Goal: Task Accomplishment & Management: Complete application form

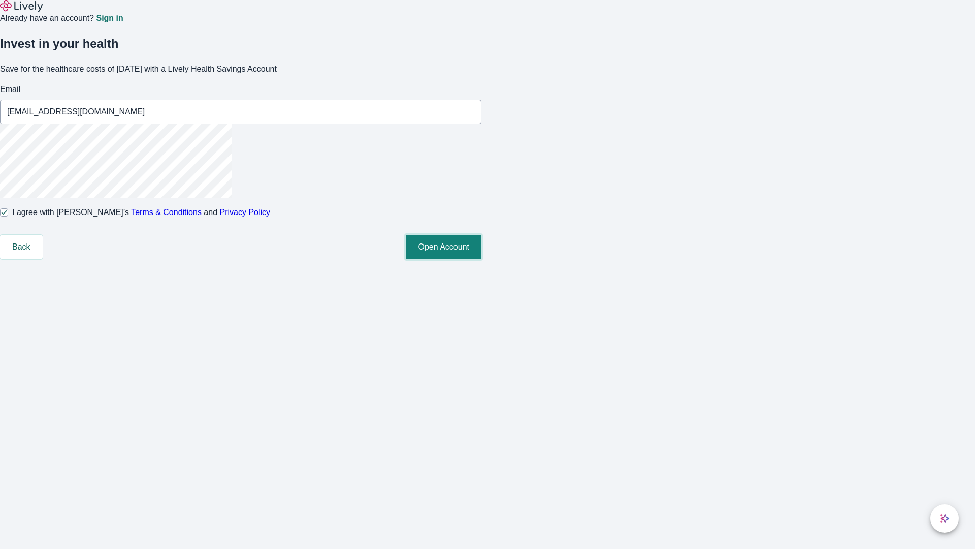
click at [482, 259] on button "Open Account" at bounding box center [444, 247] width 76 height 24
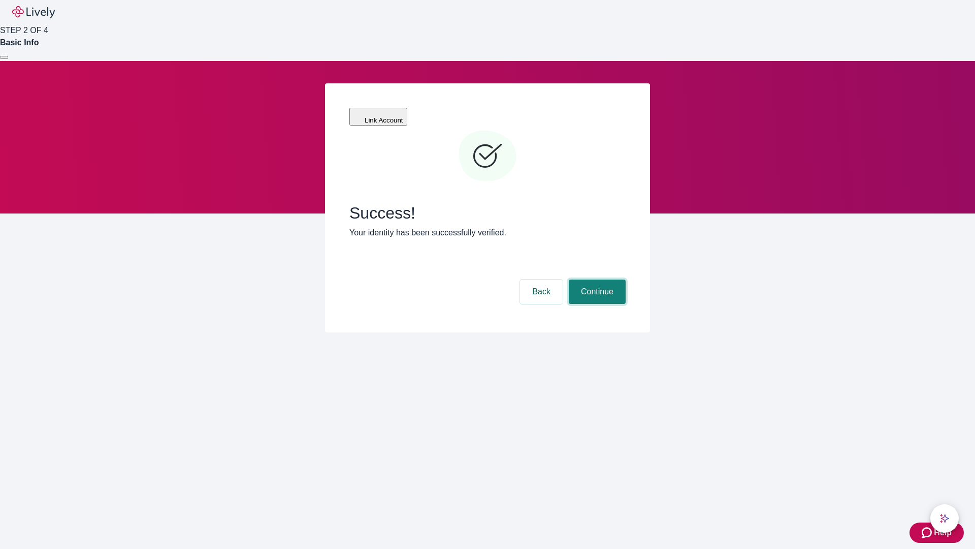
click at [596, 279] on button "Continue" at bounding box center [597, 291] width 57 height 24
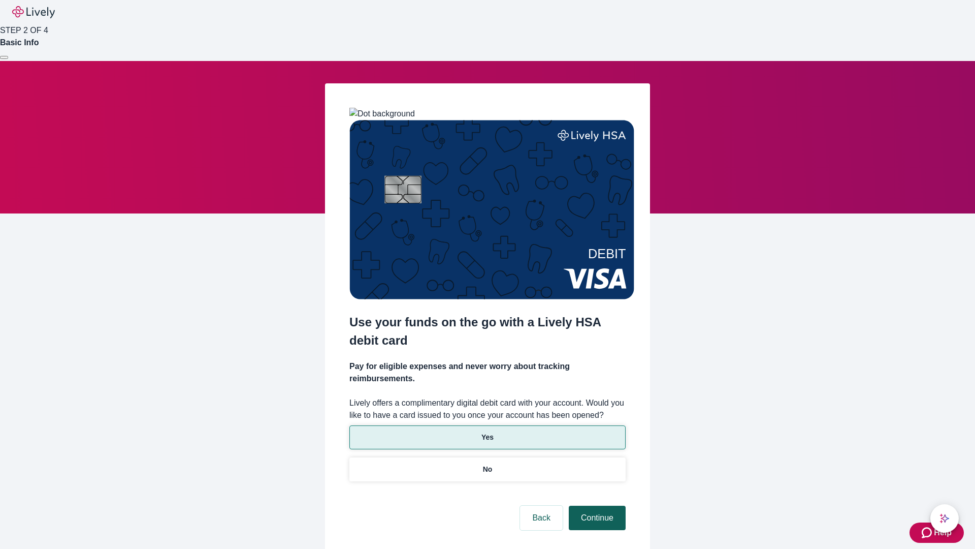
click at [487, 464] on p "No" at bounding box center [488, 469] width 10 height 11
click at [596, 505] on button "Continue" at bounding box center [597, 517] width 57 height 24
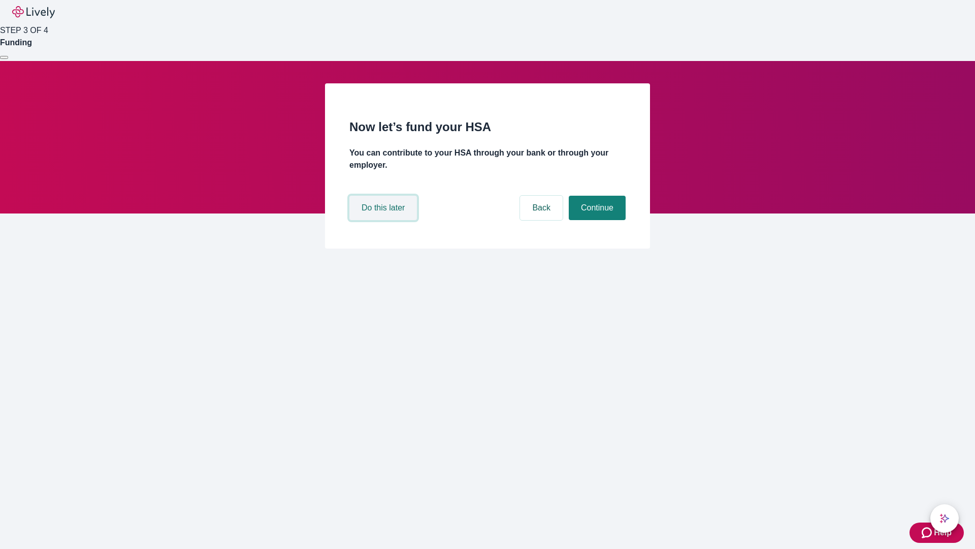
click at [385, 220] on button "Do this later" at bounding box center [383, 208] width 68 height 24
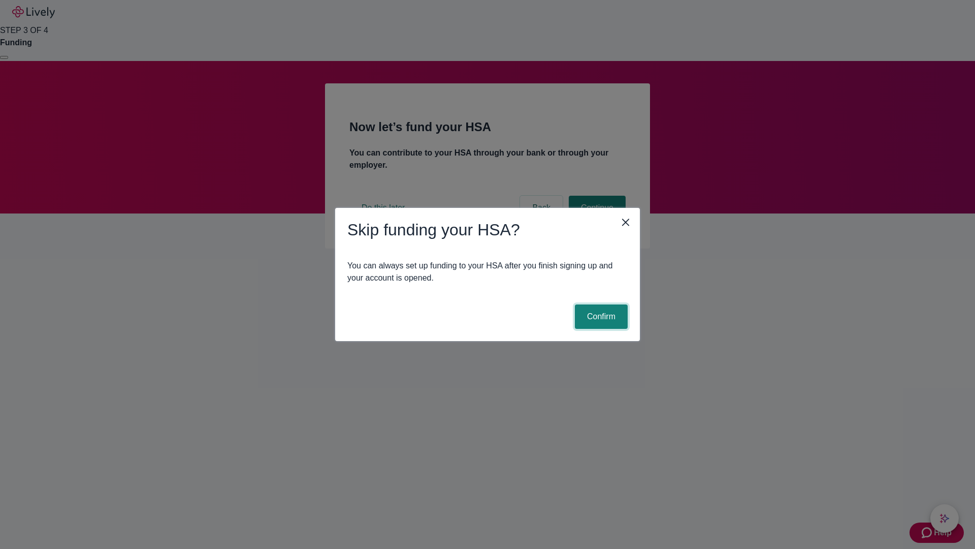
click at [600, 316] on button "Confirm" at bounding box center [601, 316] width 53 height 24
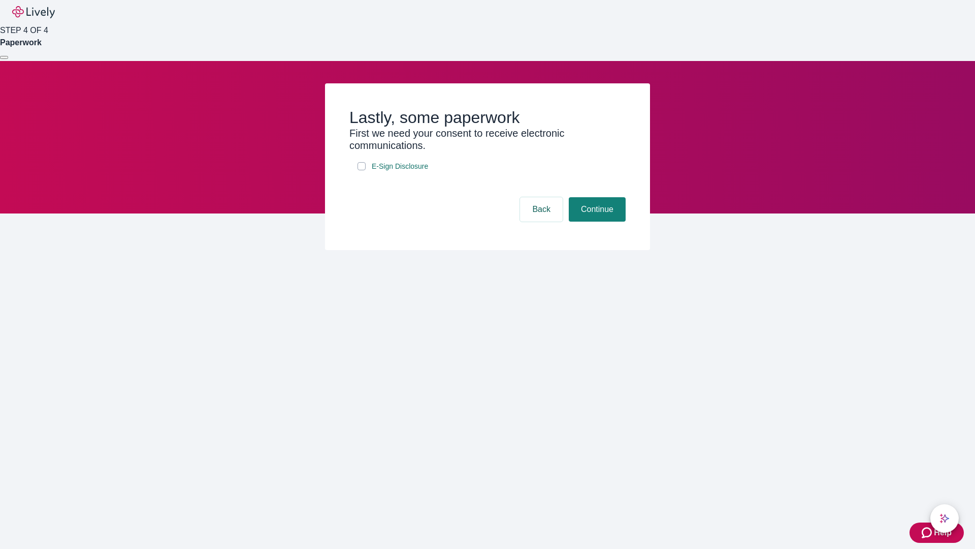
click at [362, 170] on input "E-Sign Disclosure" at bounding box center [362, 166] width 8 height 8
checkbox input "true"
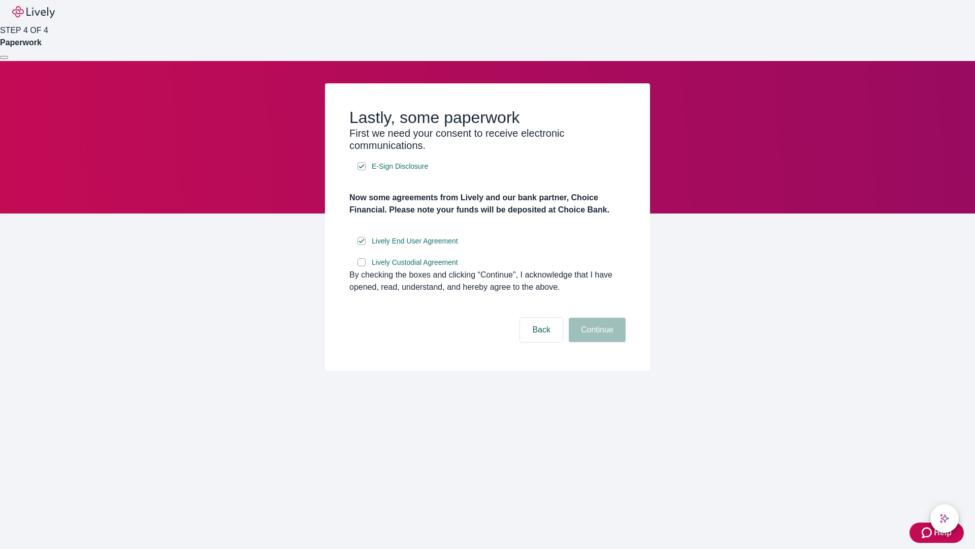
click at [362, 266] on input "Lively Custodial Agreement" at bounding box center [362, 262] width 8 height 8
checkbox input "true"
click at [596, 342] on button "Continue" at bounding box center [597, 329] width 57 height 24
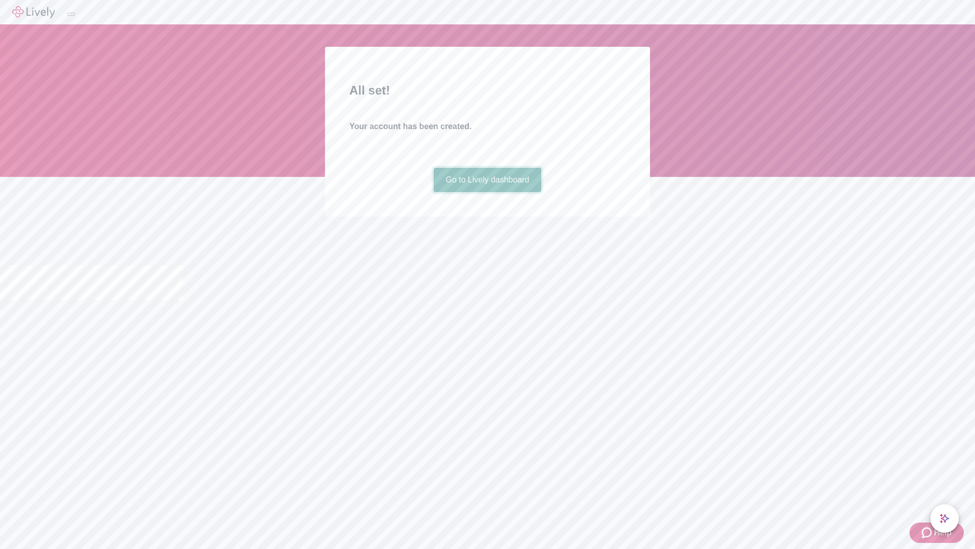
click at [487, 192] on link "Go to Lively dashboard" at bounding box center [488, 180] width 108 height 24
